Goal: Answer question/provide support: Share knowledge or assist other users

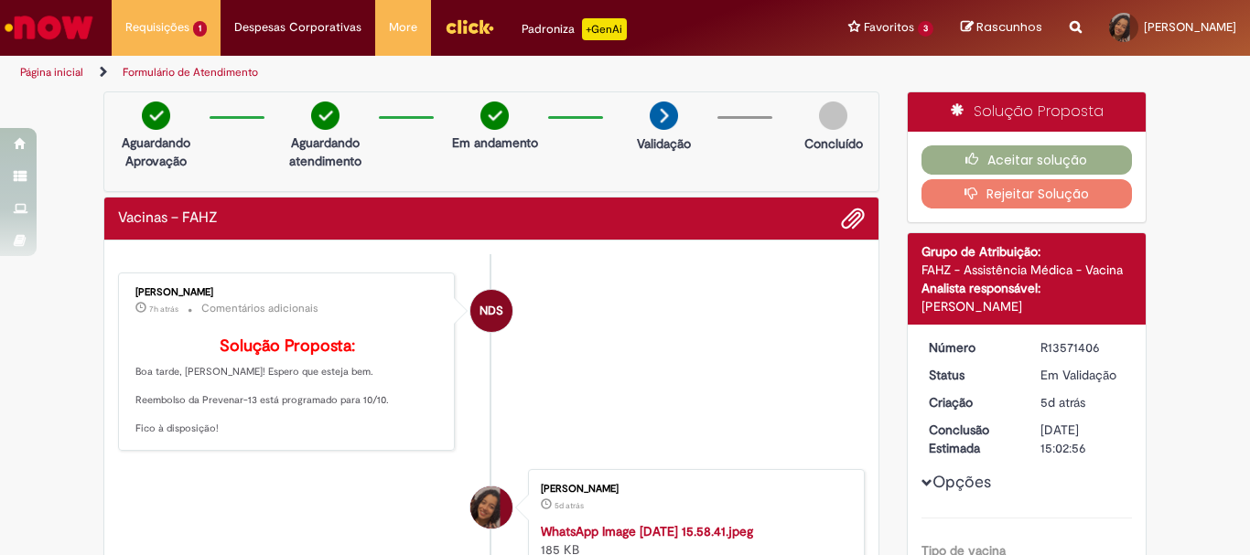
scroll to position [183, 0]
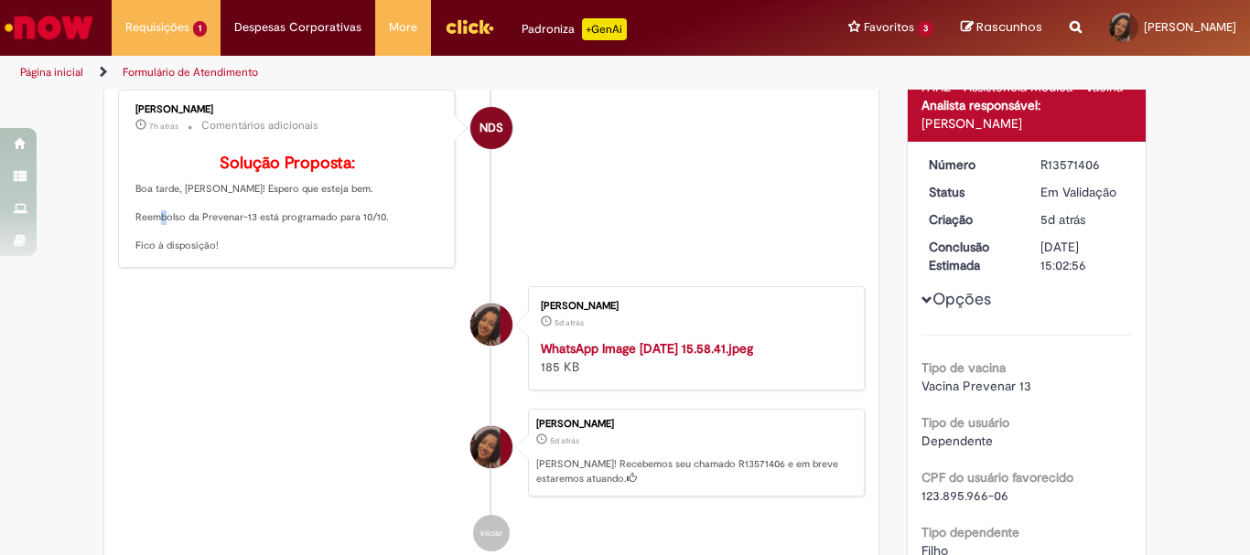
click at [176, 248] on p "Solução Proposta: Boa tarde, Josiana! Espero que esteja bem. Reembolso da Preve…" at bounding box center [287, 204] width 305 height 99
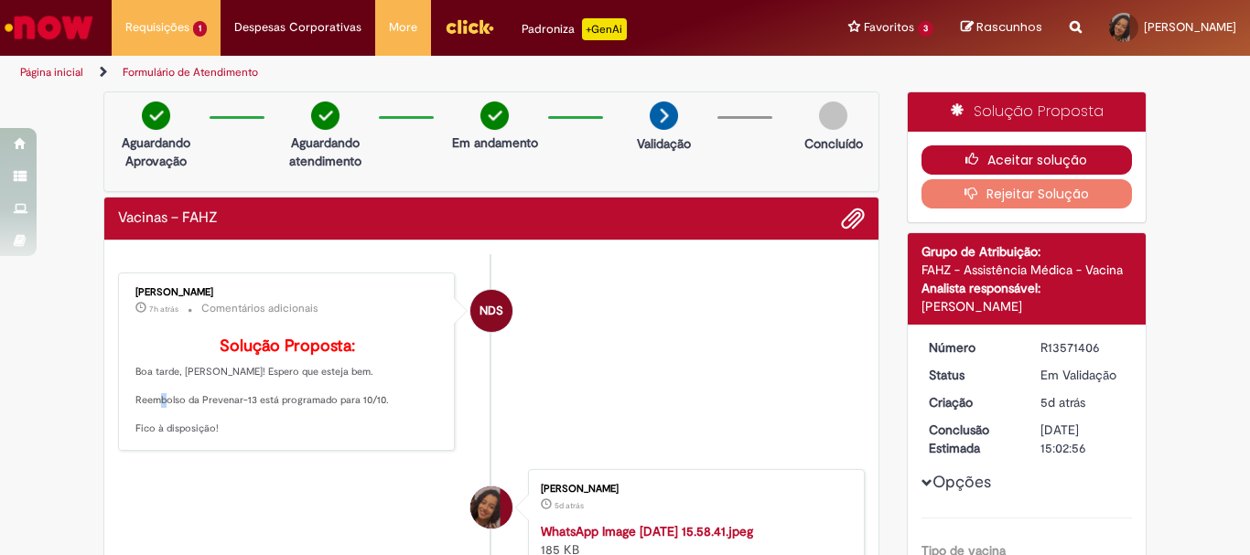
click at [980, 156] on icon "button" at bounding box center [976, 159] width 22 height 13
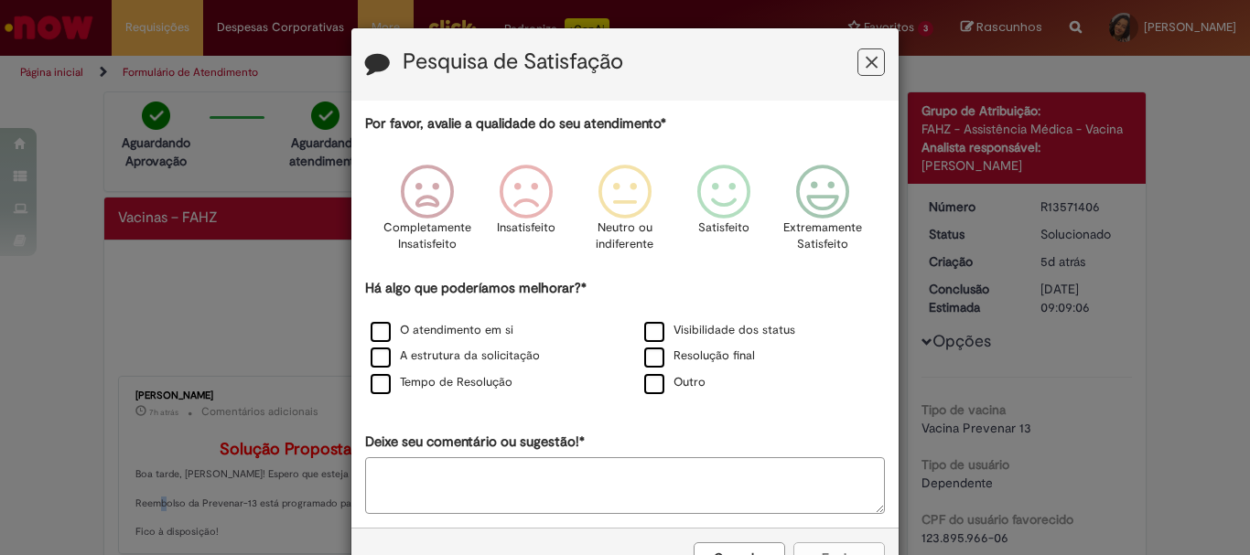
click at [866, 65] on icon "Feedback" at bounding box center [872, 62] width 12 height 19
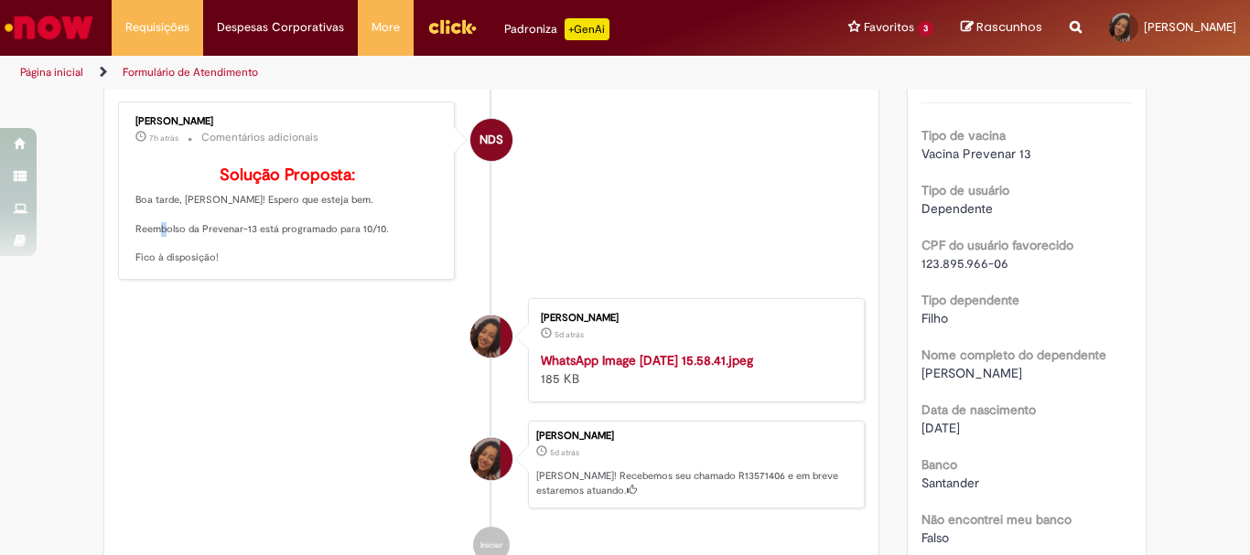
scroll to position [92, 0]
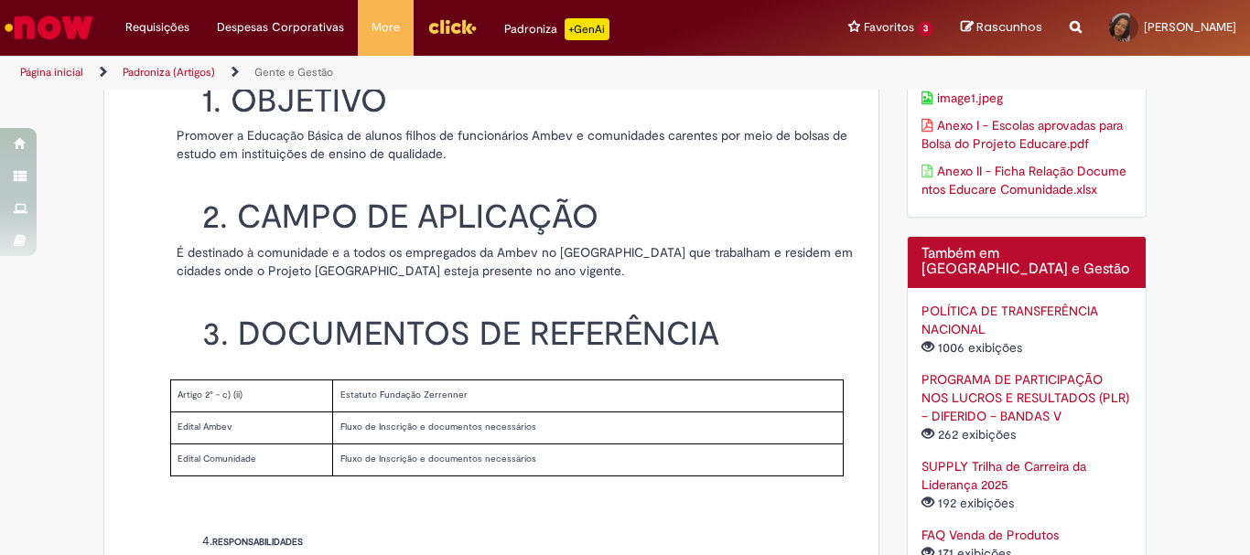
scroll to position [732, 0]
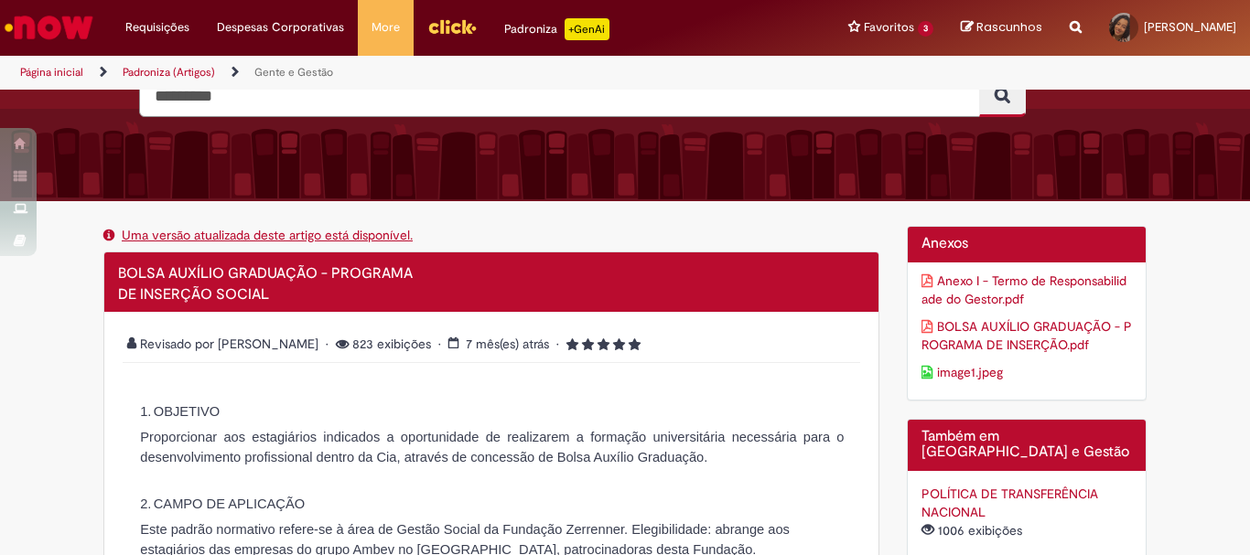
scroll to position [275, 0]
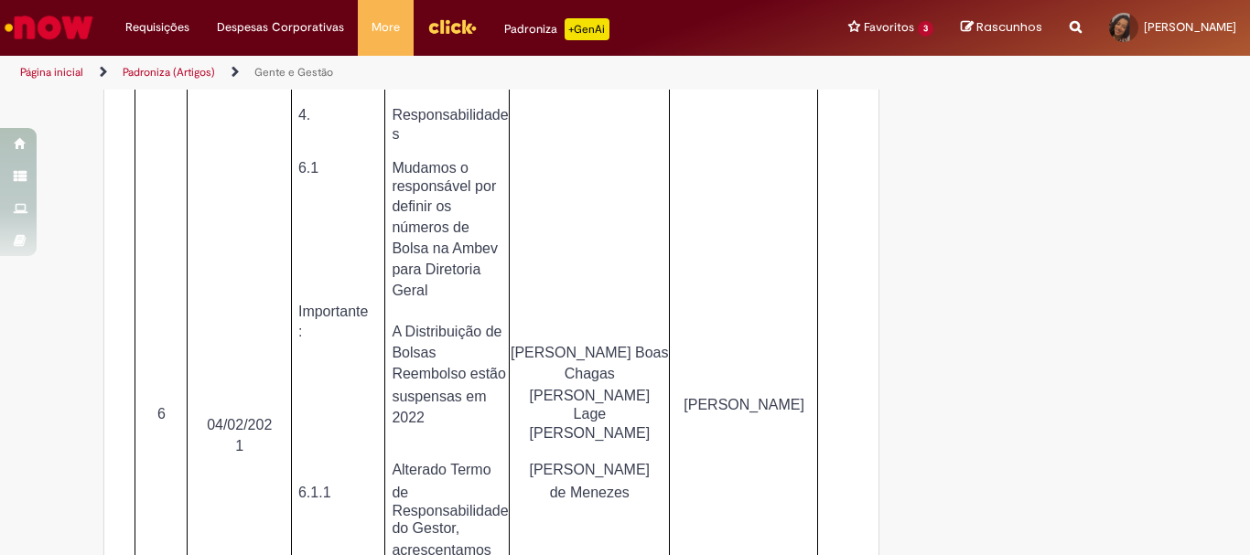
scroll to position [5948, 0]
